Goal: Task Accomplishment & Management: Use online tool/utility

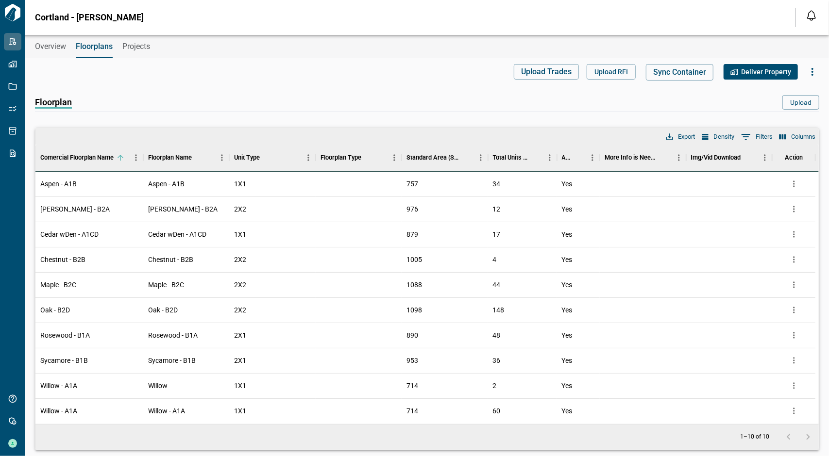
click at [48, 42] on span "Overview" at bounding box center [50, 47] width 31 height 10
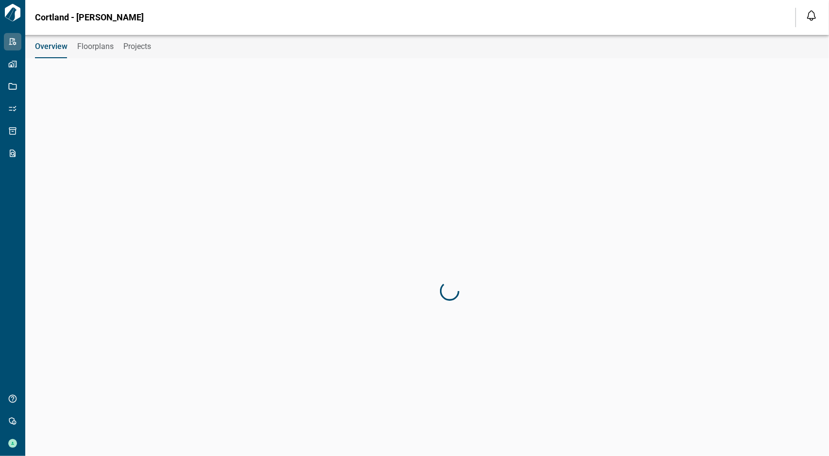
type input "********"
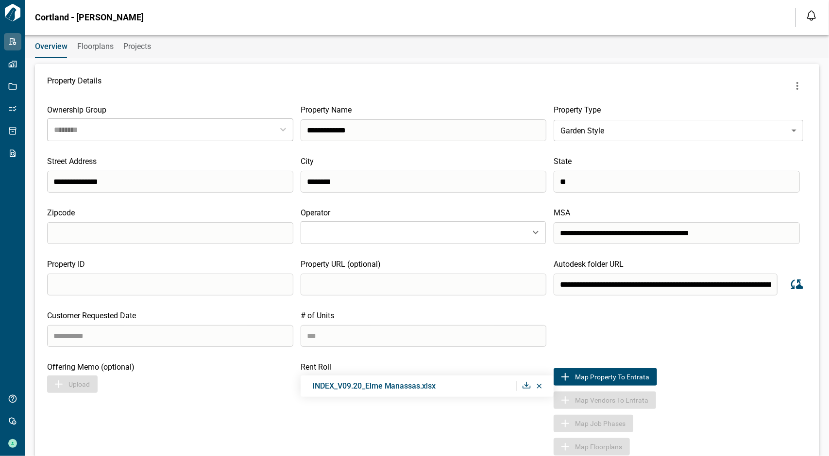
click at [794, 77] on button "more" at bounding box center [797, 85] width 19 height 19
click at [788, 128] on li "Sync Revit Views" at bounding box center [767, 125] width 105 height 17
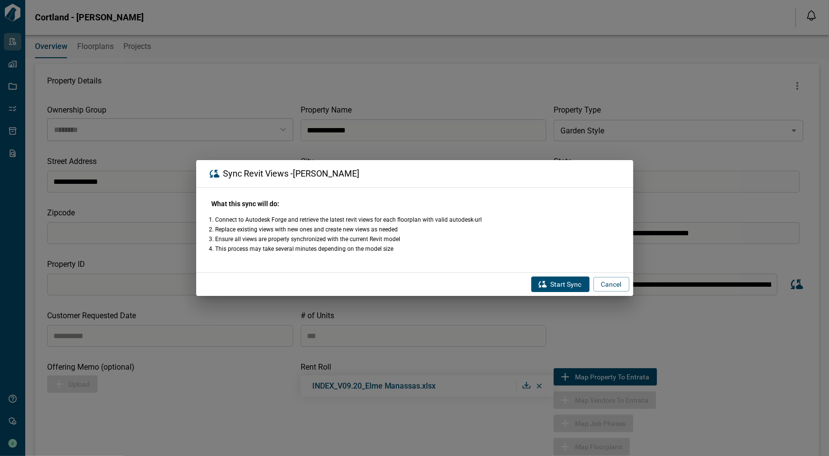
click at [565, 287] on button "Start Sync" at bounding box center [560, 285] width 58 height 16
click at [621, 285] on button "Cancel" at bounding box center [611, 284] width 36 height 15
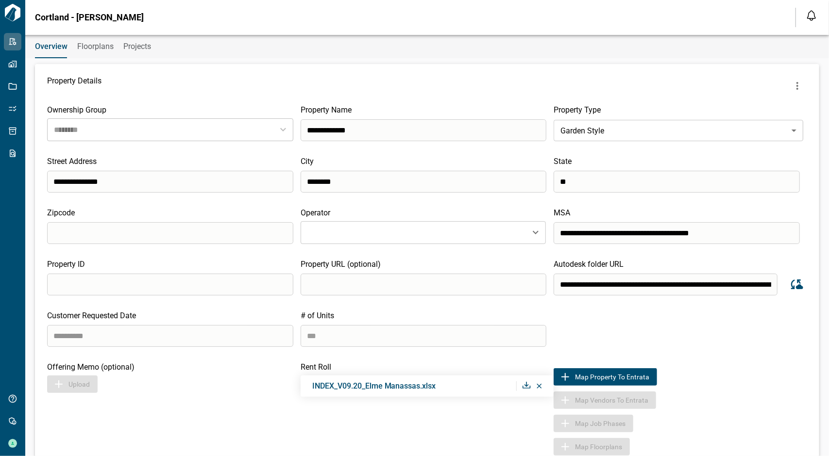
click at [794, 85] on icon "more" at bounding box center [798, 86] width 12 height 12
click at [791, 132] on li "Sync Revit Views" at bounding box center [767, 125] width 105 height 17
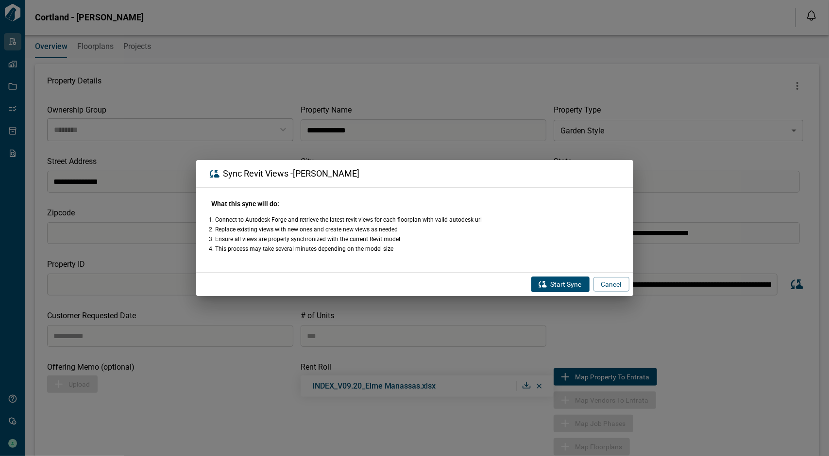
click at [574, 286] on button "Start Sync" at bounding box center [560, 285] width 58 height 16
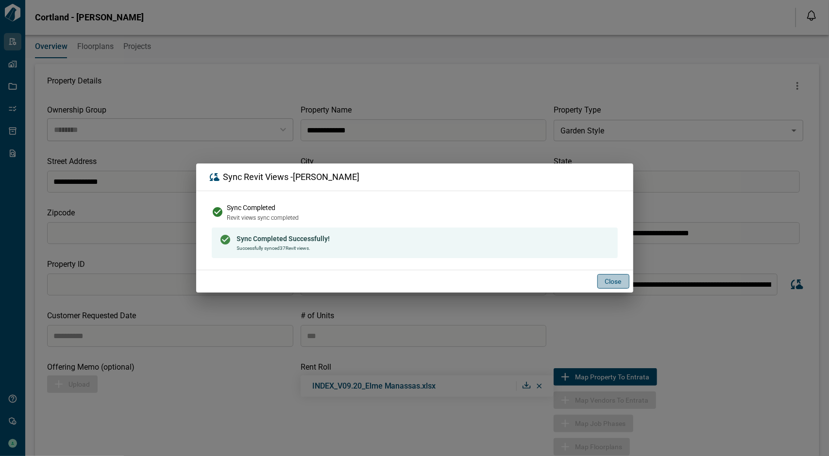
click at [611, 279] on button "Close" at bounding box center [613, 281] width 32 height 15
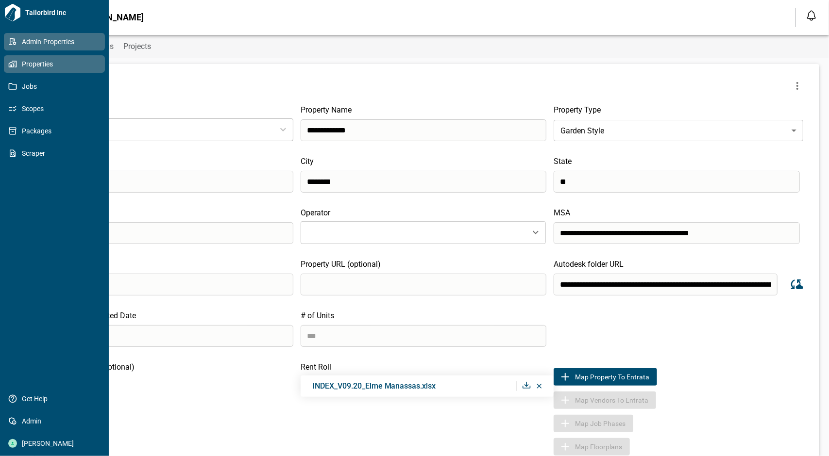
click at [14, 68] on link "Properties" at bounding box center [54, 63] width 101 height 17
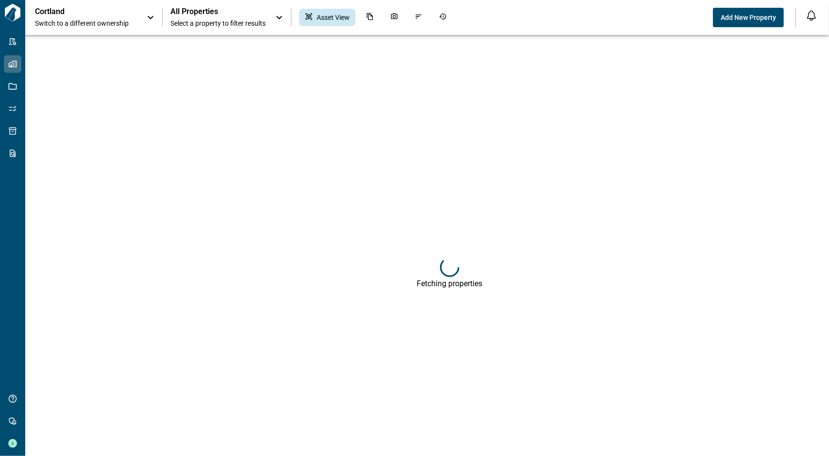
click at [150, 17] on icon at bounding box center [151, 18] width 12 height 12
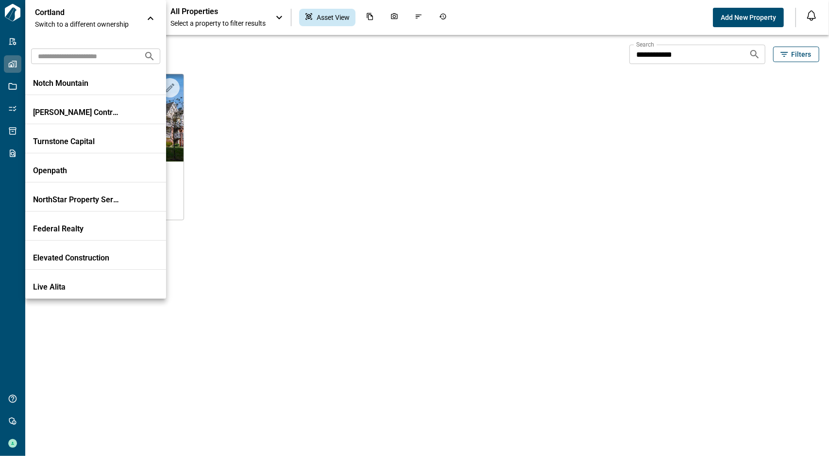
click at [148, 17] on icon at bounding box center [151, 19] width 12 height 12
